Goal: Contribute content: Add original content to the website for others to see

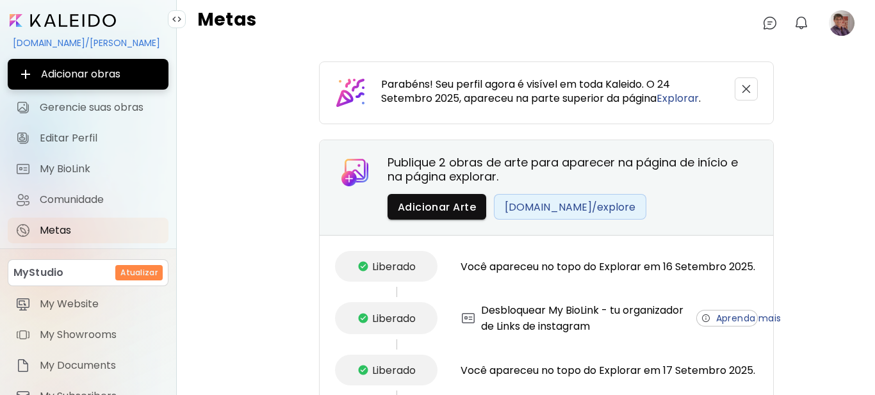
click at [834, 23] on image at bounding box center [842, 23] width 26 height 26
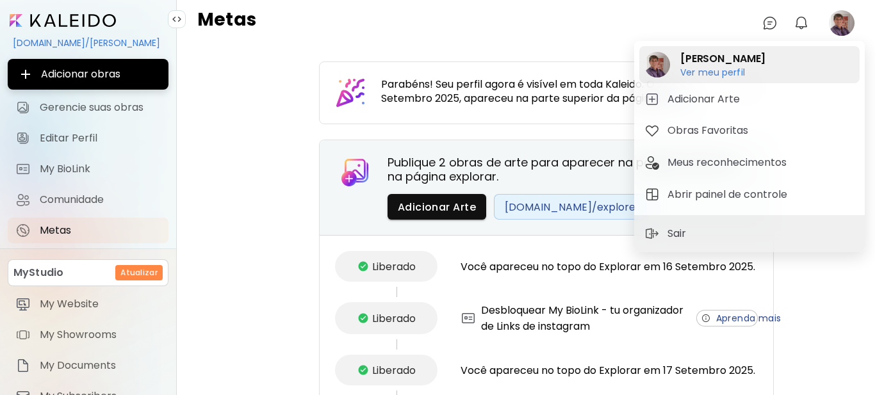
click at [743, 74] on h6 "Ver meu perfil" at bounding box center [723, 73] width 85 height 12
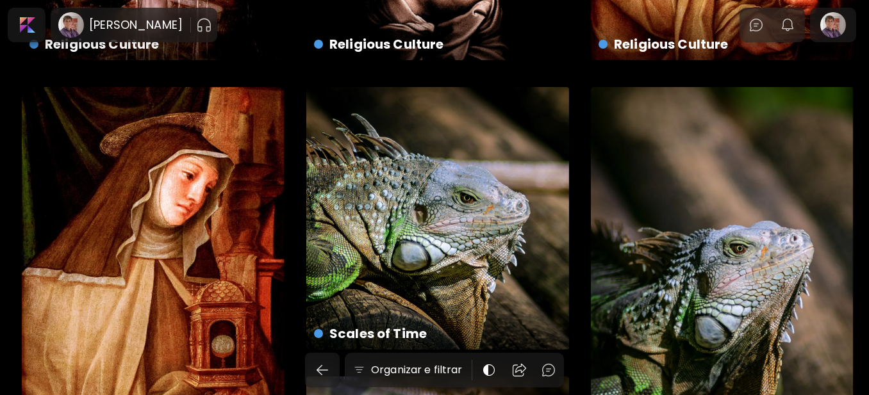
scroll to position [384, 0]
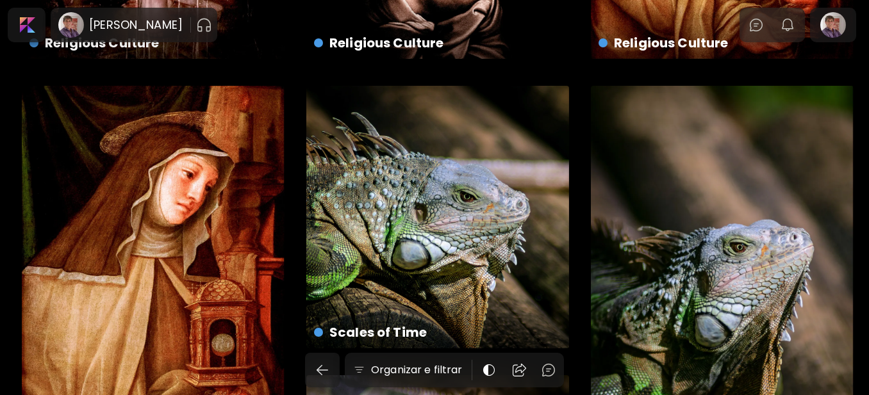
click at [215, 254] on div "Religious Culture US$ 850 | Não especificado" at bounding box center [153, 282] width 263 height 393
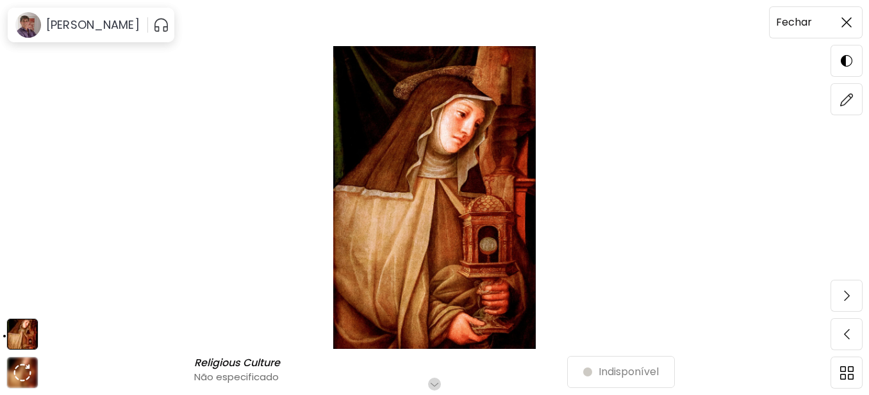
click at [854, 25] on span at bounding box center [846, 22] width 27 height 27
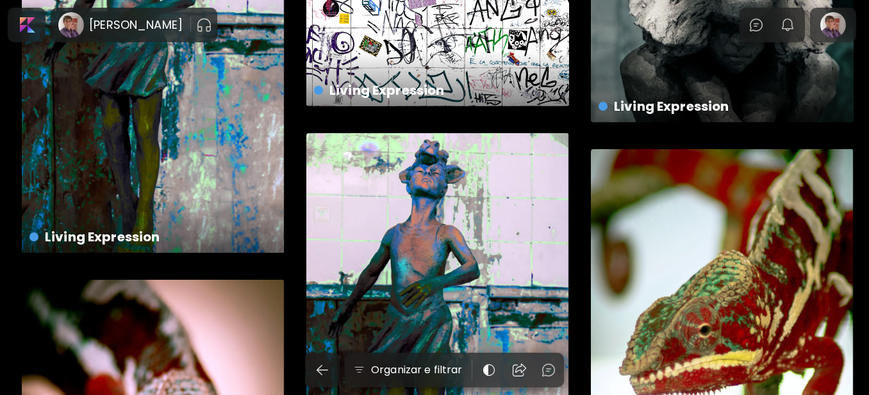
scroll to position [1730, 0]
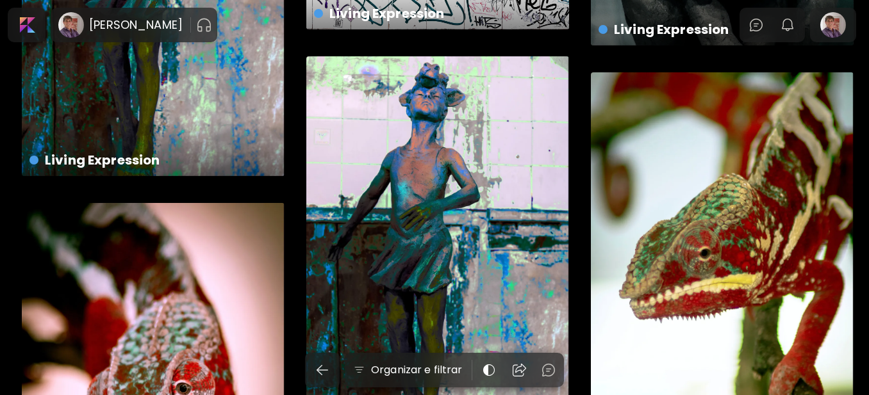
click at [453, 224] on div "Living Expression US$ 850 | 60 x 90 cm" at bounding box center [437, 252] width 263 height 393
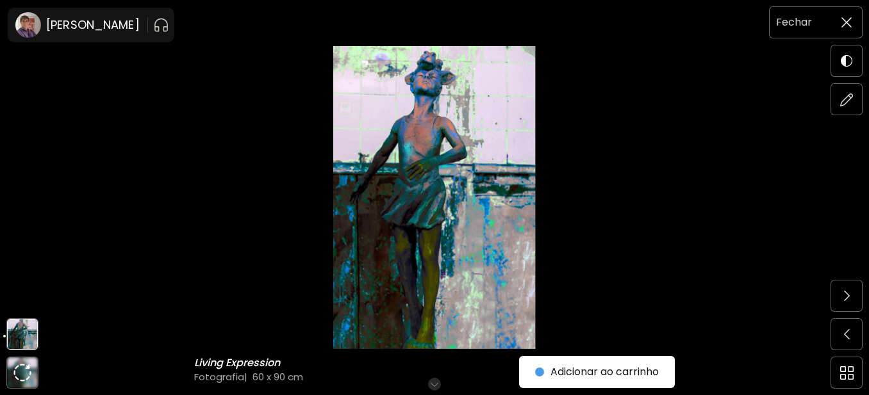
click at [850, 19] on img at bounding box center [846, 22] width 10 height 10
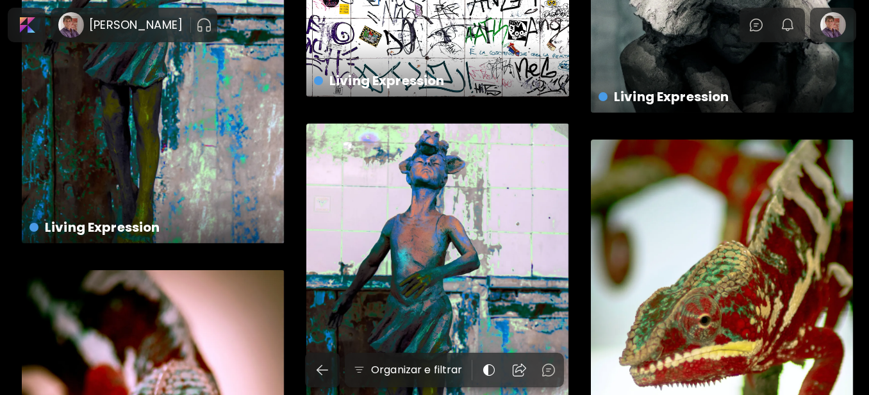
scroll to position [1602, 0]
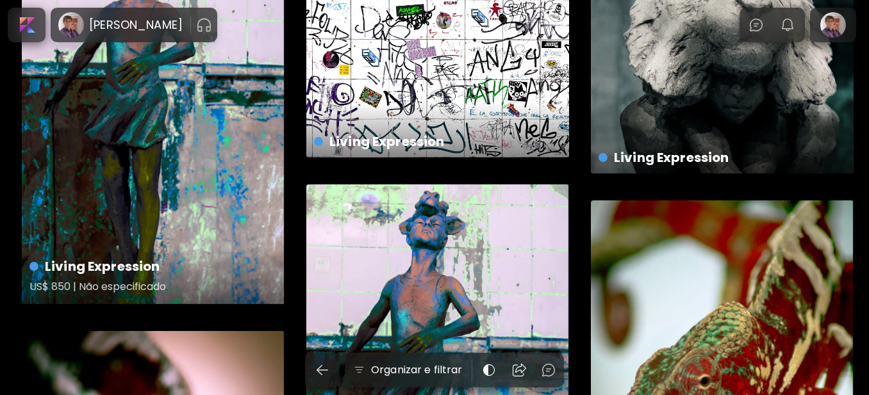
click at [114, 163] on div "Living Expression US$ 850 | Não especificado" at bounding box center [153, 107] width 263 height 393
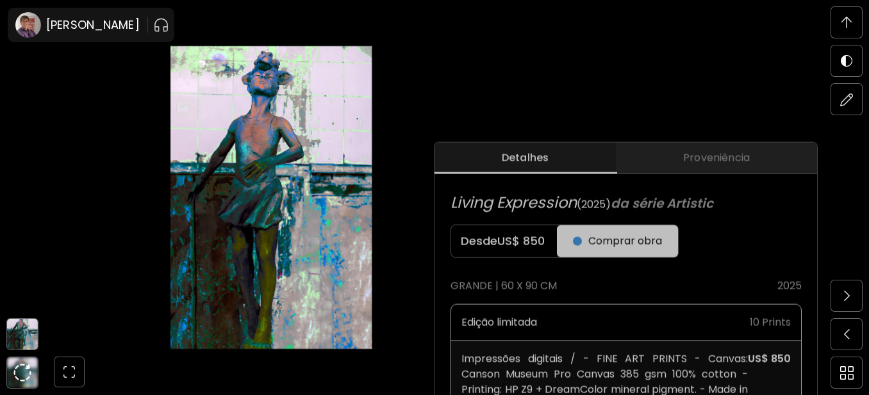
click at [698, 154] on span "Proveniência" at bounding box center [716, 158] width 186 height 15
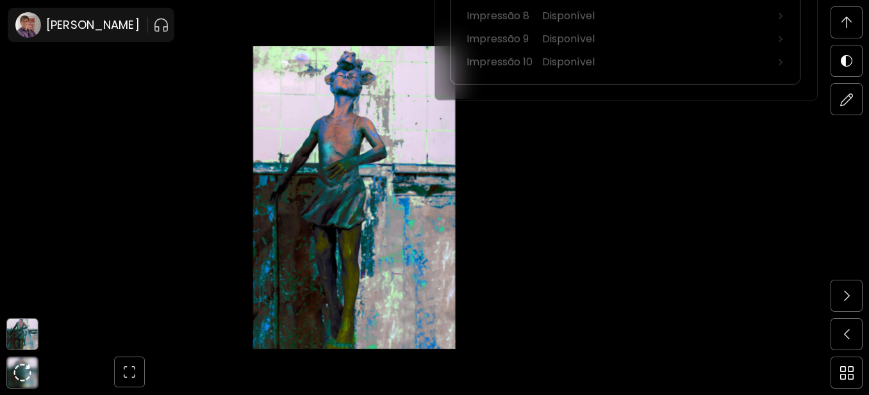
click at [854, 26] on span at bounding box center [846, 22] width 27 height 27
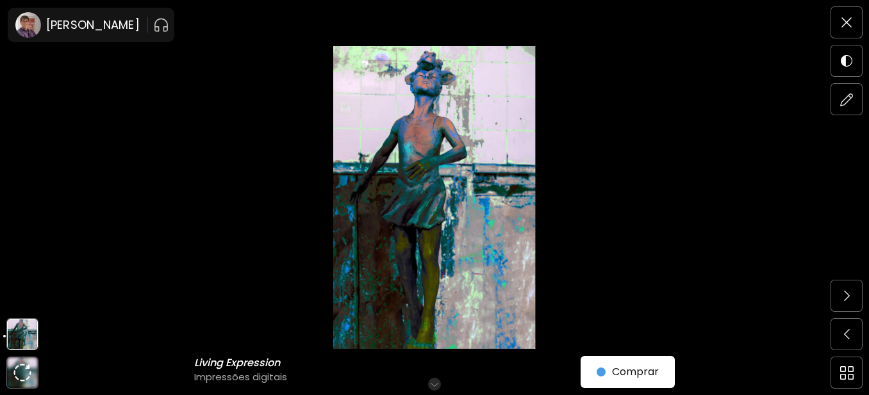
click at [858, 24] on span at bounding box center [846, 22] width 27 height 27
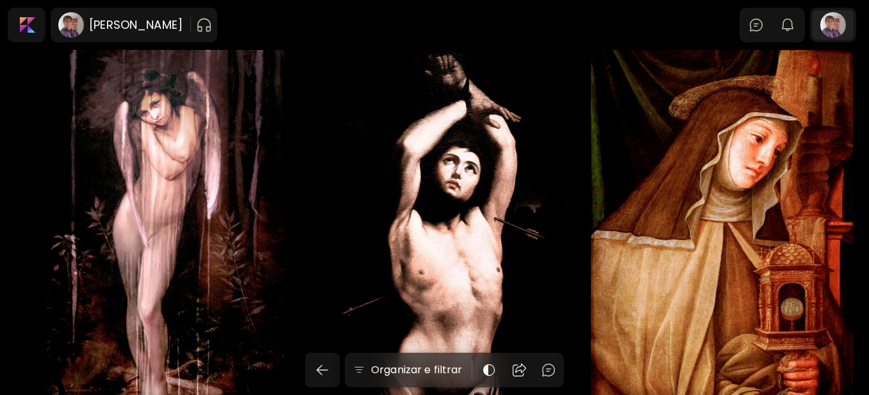
click at [841, 23] on div at bounding box center [833, 24] width 41 height 29
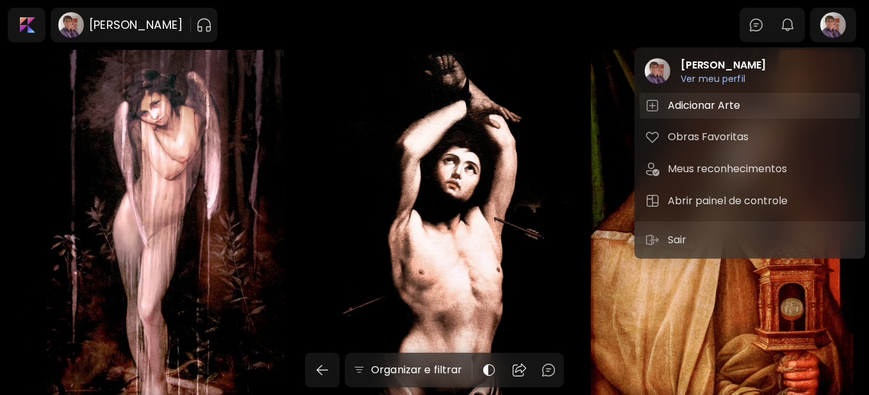
click at [706, 106] on h5 "Adicionar Arte" at bounding box center [706, 105] width 76 height 15
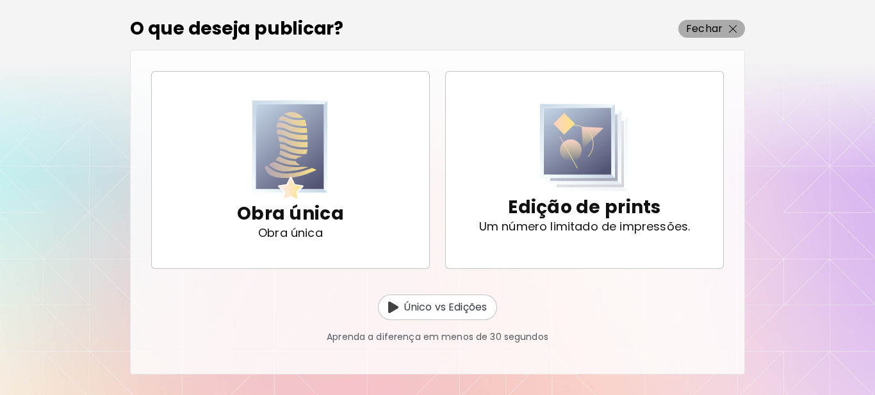
click at [718, 31] on p "Fechar" at bounding box center [704, 28] width 37 height 15
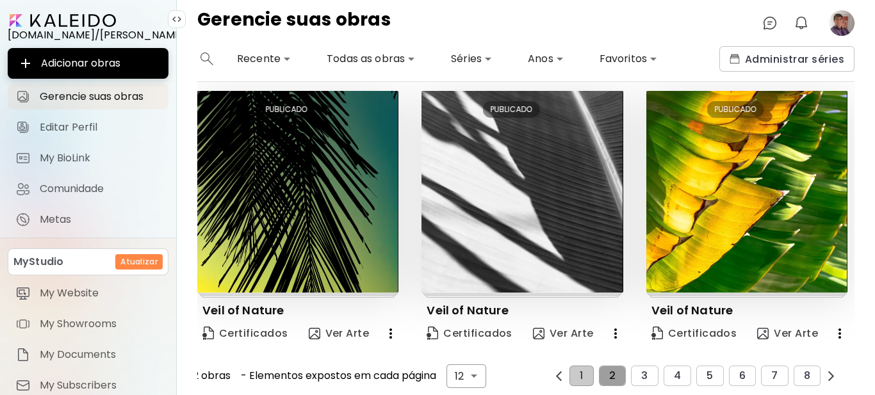
click at [604, 368] on button "2" at bounding box center [612, 376] width 27 height 21
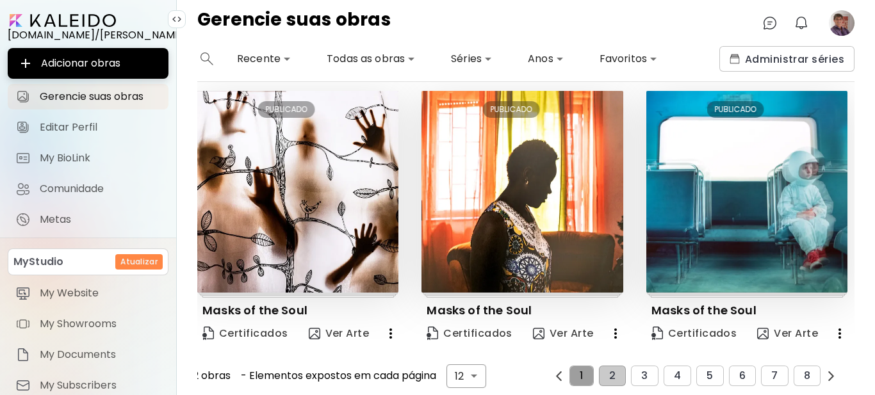
click at [570, 367] on button "1" at bounding box center [582, 376] width 24 height 21
